Goal: Information Seeking & Learning: Understand process/instructions

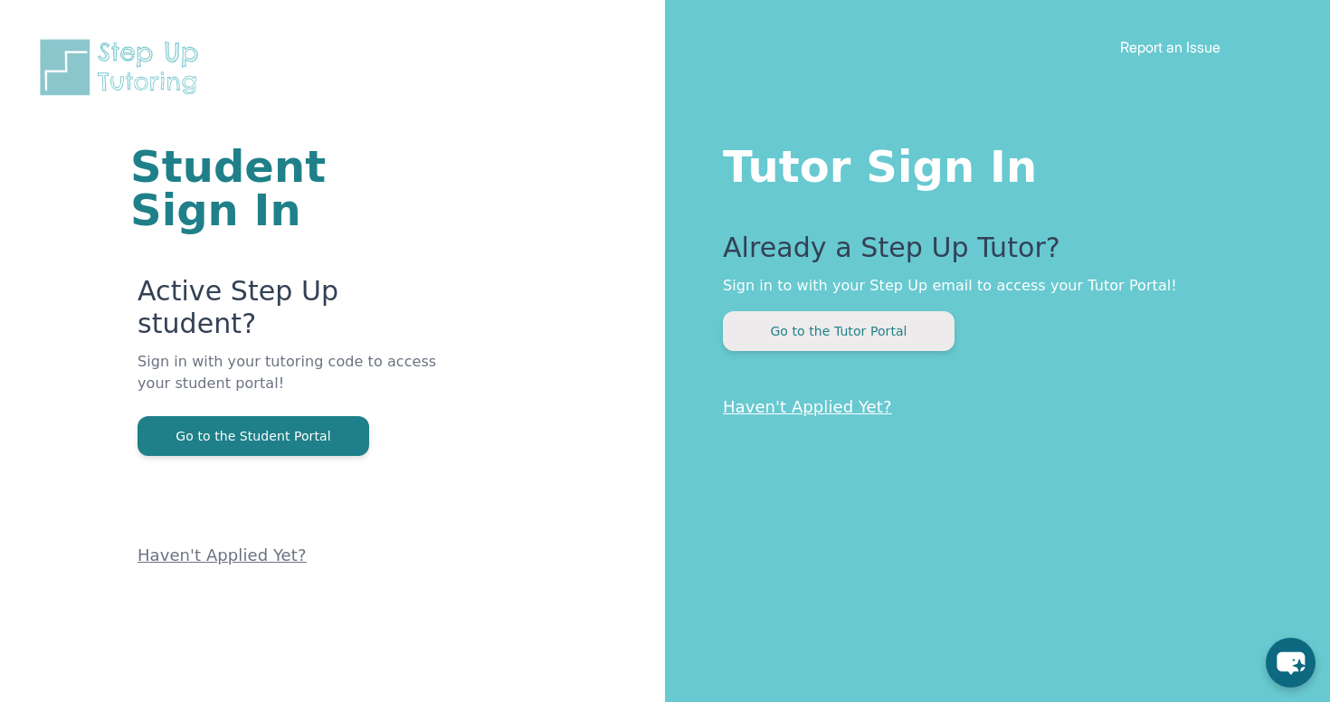
click at [897, 341] on button "Go to the Tutor Portal" at bounding box center [839, 331] width 232 height 40
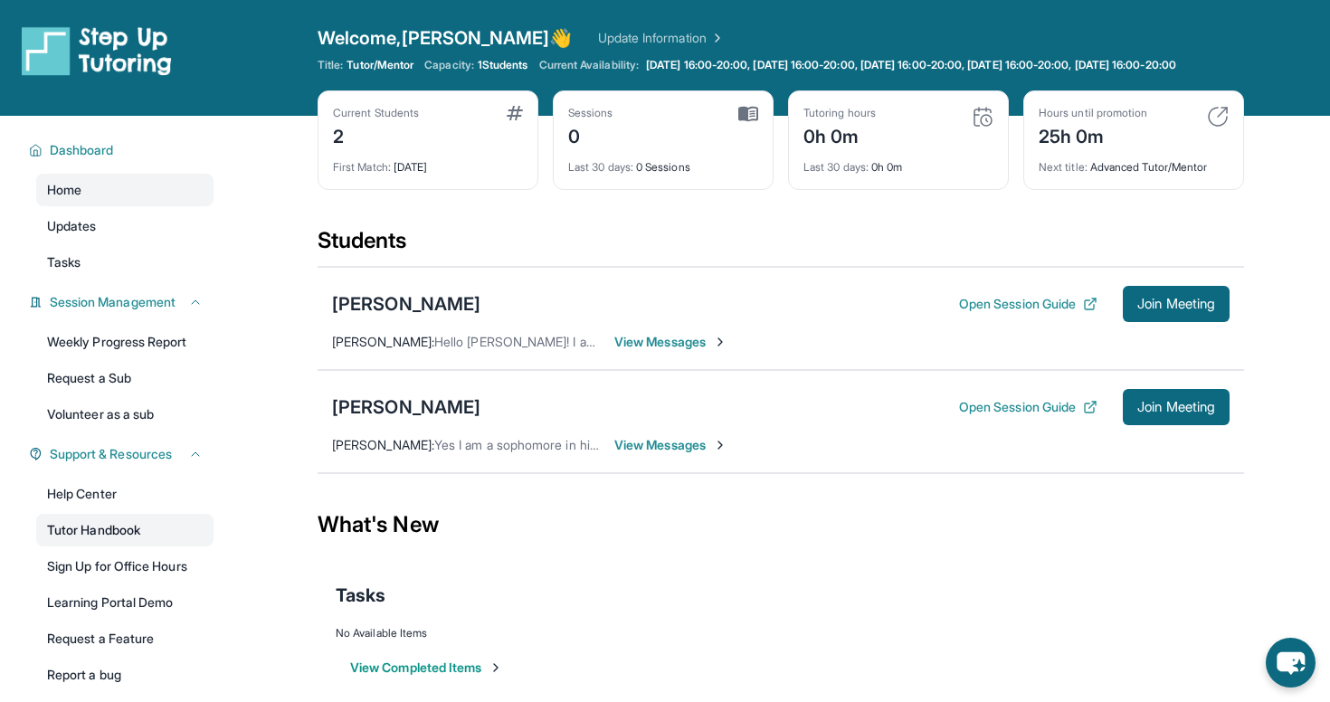
click at [121, 546] on link "Tutor Handbook" at bounding box center [124, 530] width 177 height 33
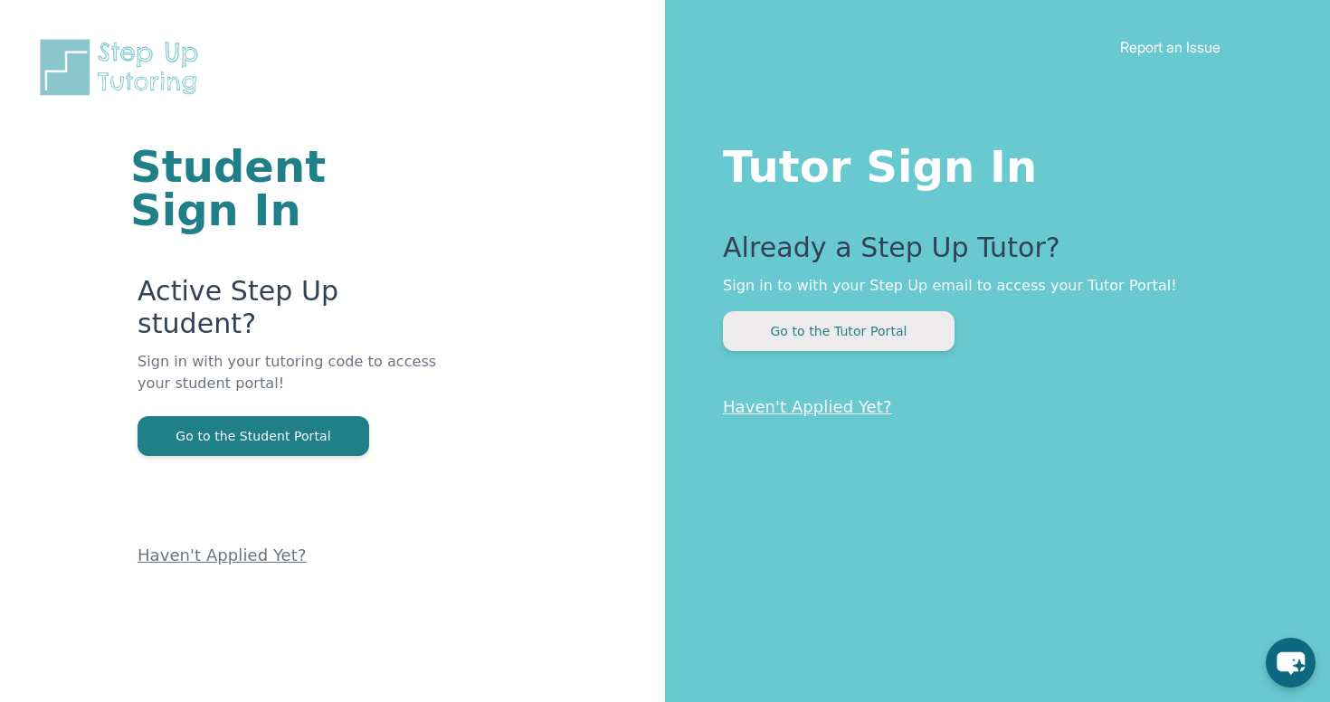
click at [788, 330] on button "Go to the Tutor Portal" at bounding box center [839, 331] width 232 height 40
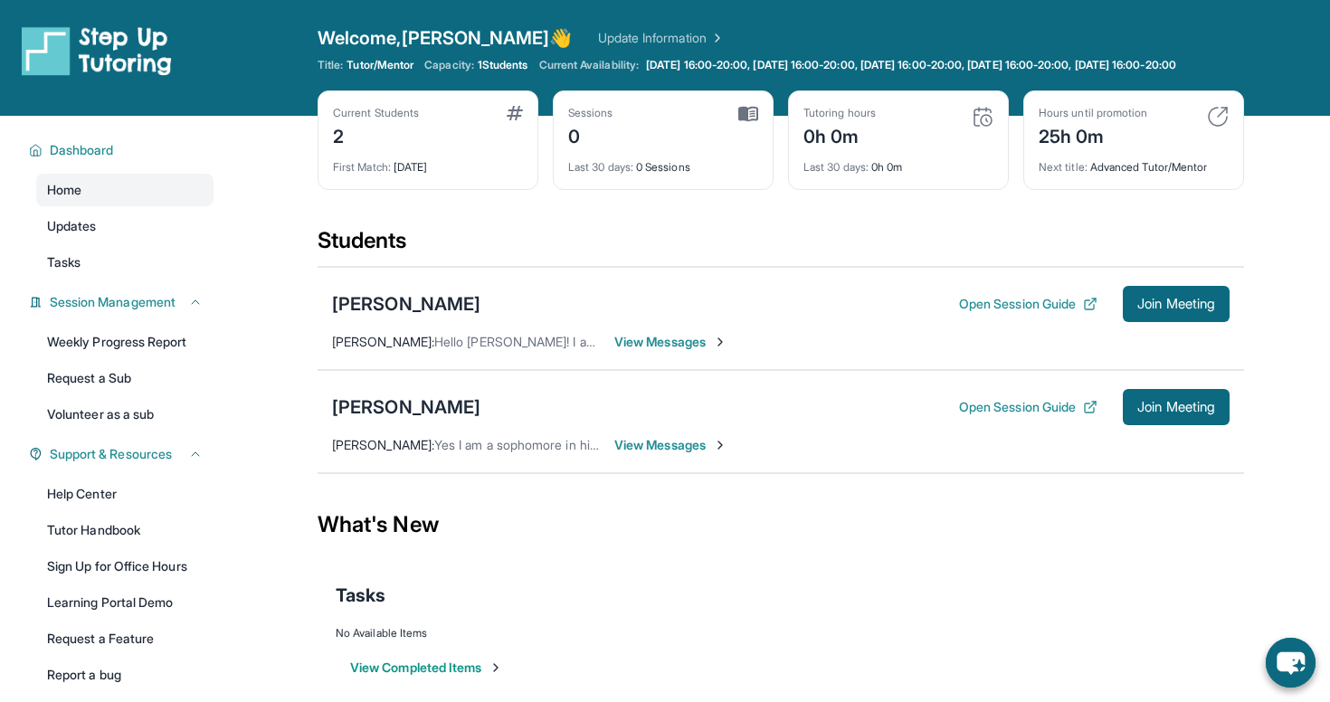
click at [496, 68] on span "1 Students" at bounding box center [503, 65] width 51 height 14
